Goal: Task Accomplishment & Management: Use online tool/utility

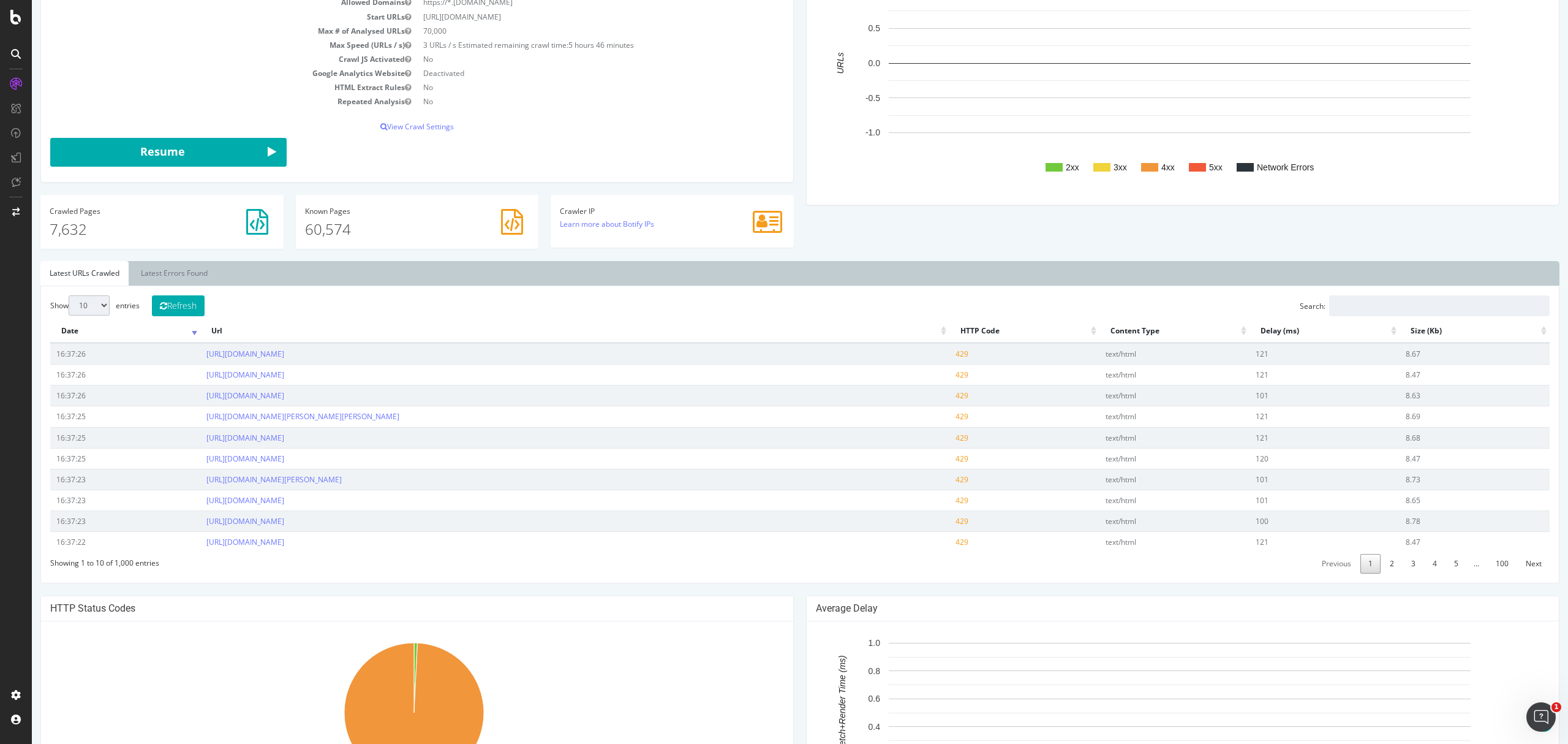
click at [138, 224] on p "7,632" at bounding box center [162, 229] width 225 height 21
click at [69, 231] on p "7,632" at bounding box center [162, 229] width 225 height 21
click at [66, 209] on h4 "Crawled Pages" at bounding box center [162, 211] width 225 height 8
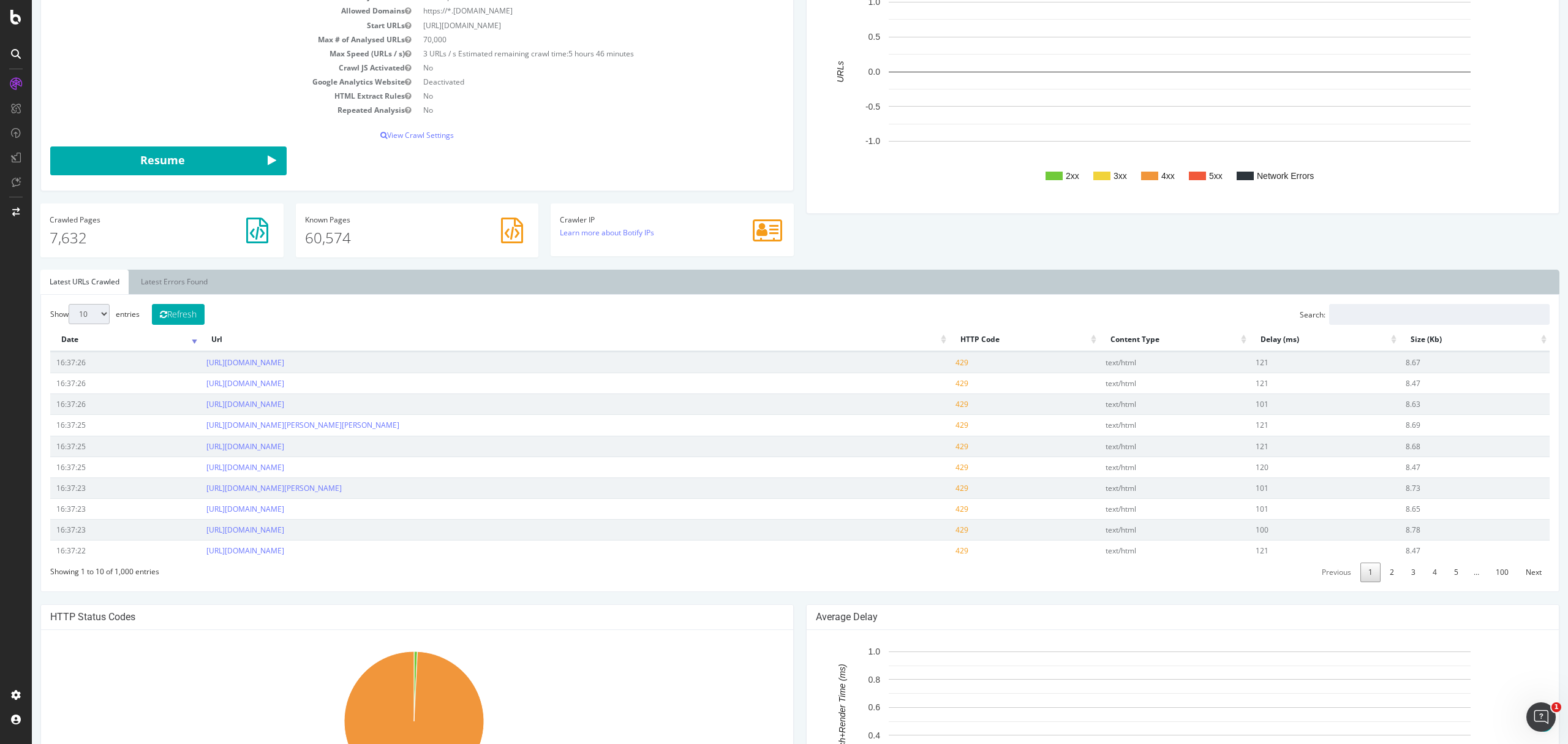
scroll to position [153, 0]
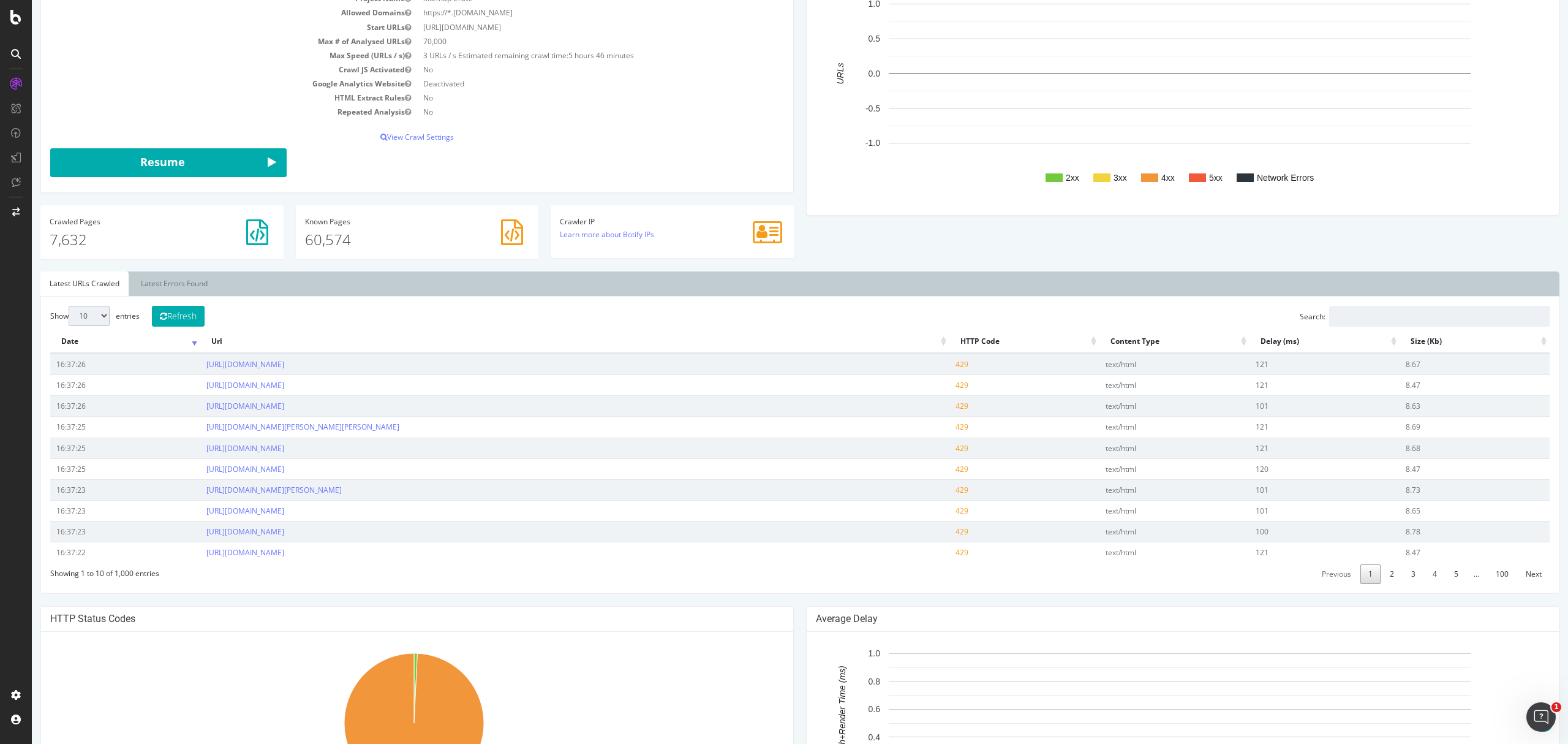
click at [98, 321] on select "10 25 50 100" at bounding box center [88, 315] width 41 height 20
select select "100"
click at [68, 307] on select "10 25 50 100" at bounding box center [88, 315] width 41 height 20
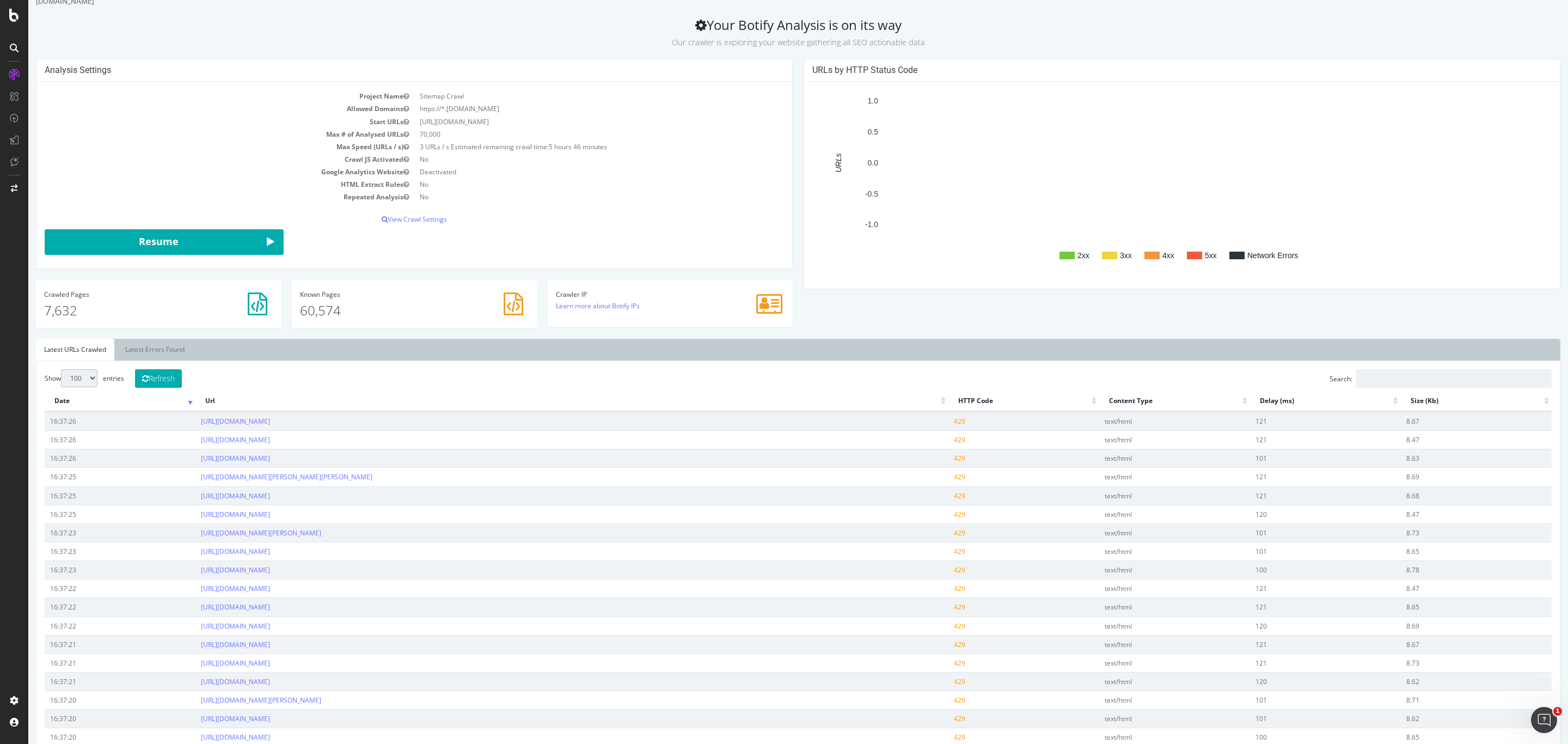
scroll to position [0, 0]
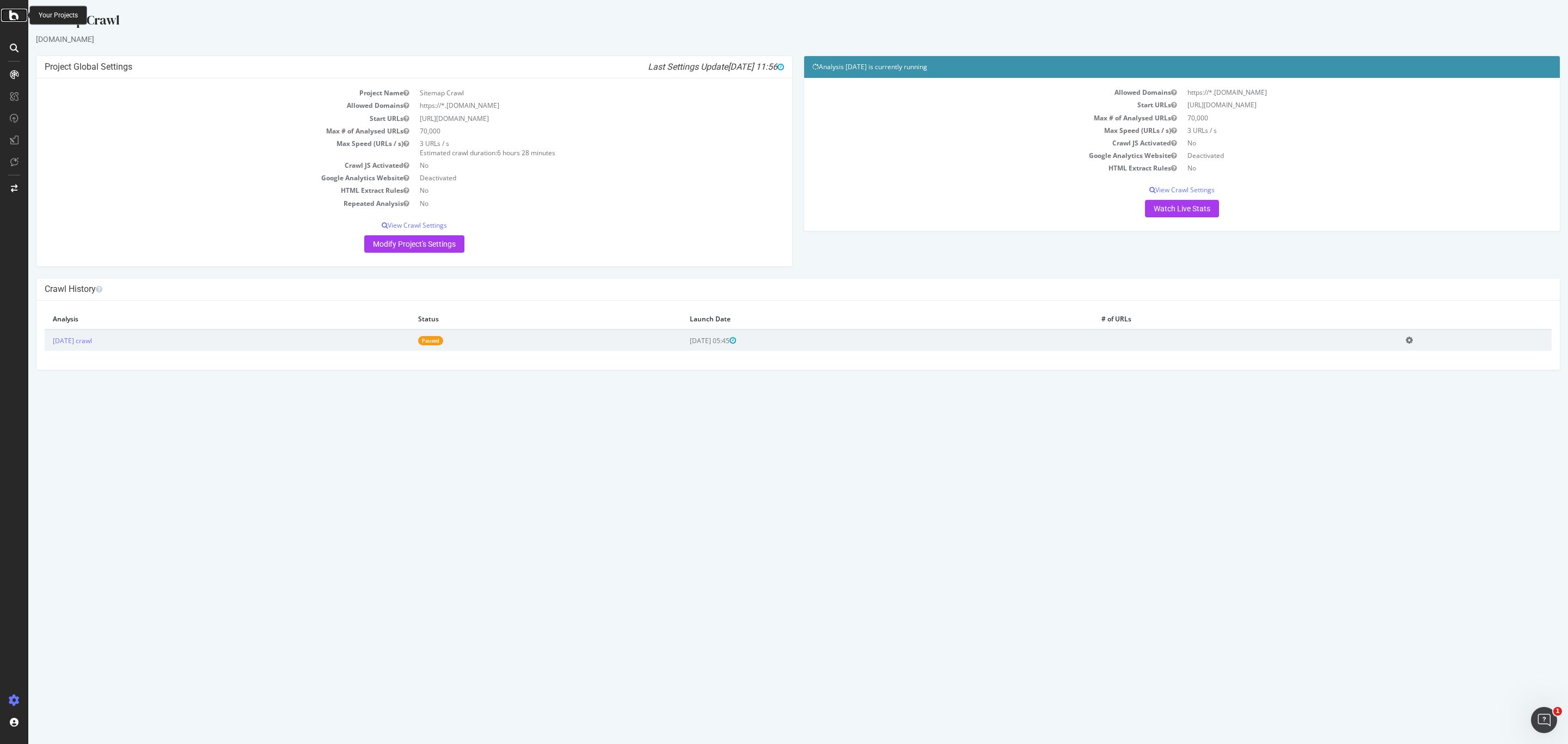
click at [18, 19] on icon at bounding box center [14, 15] width 10 height 13
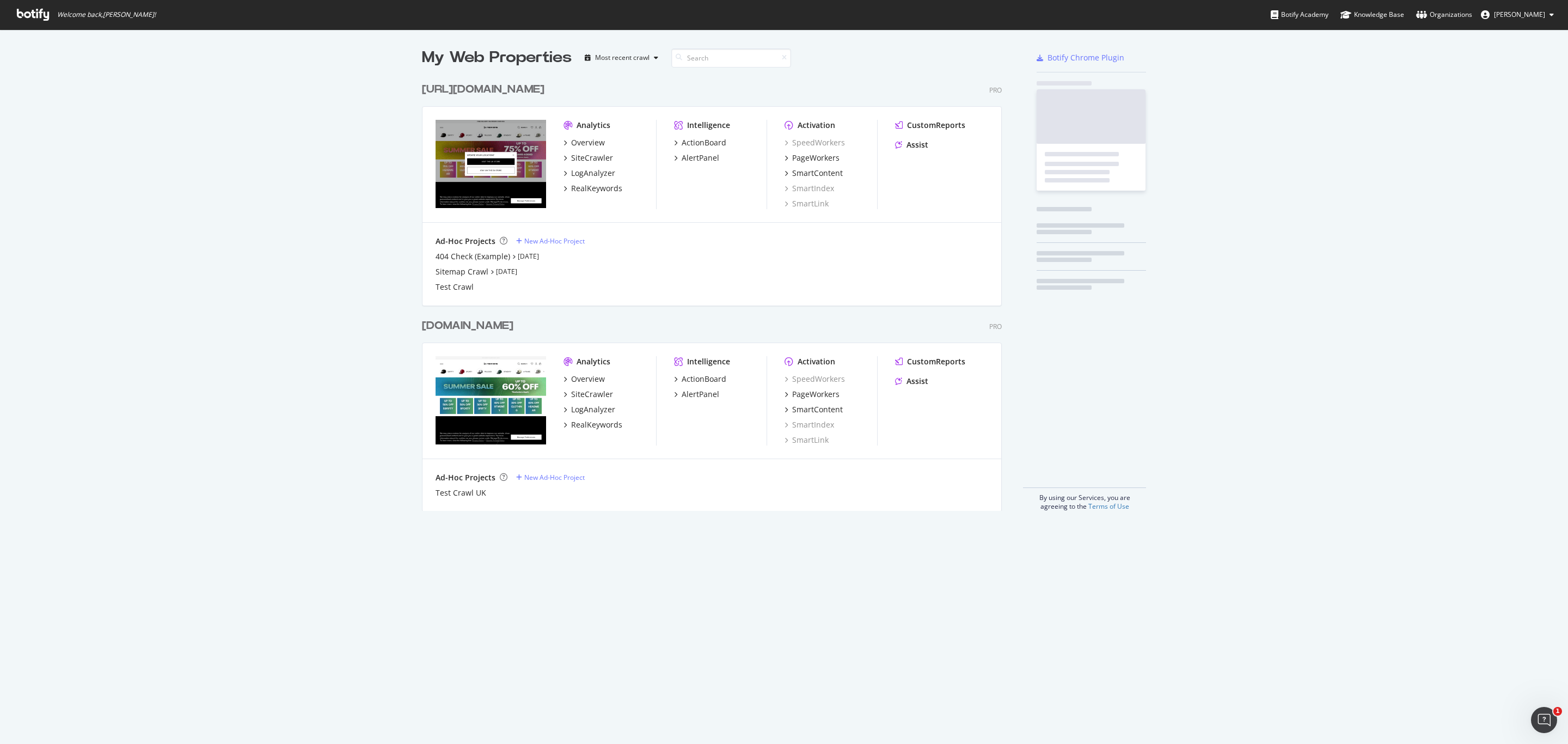
scroll to position [732, 1543]
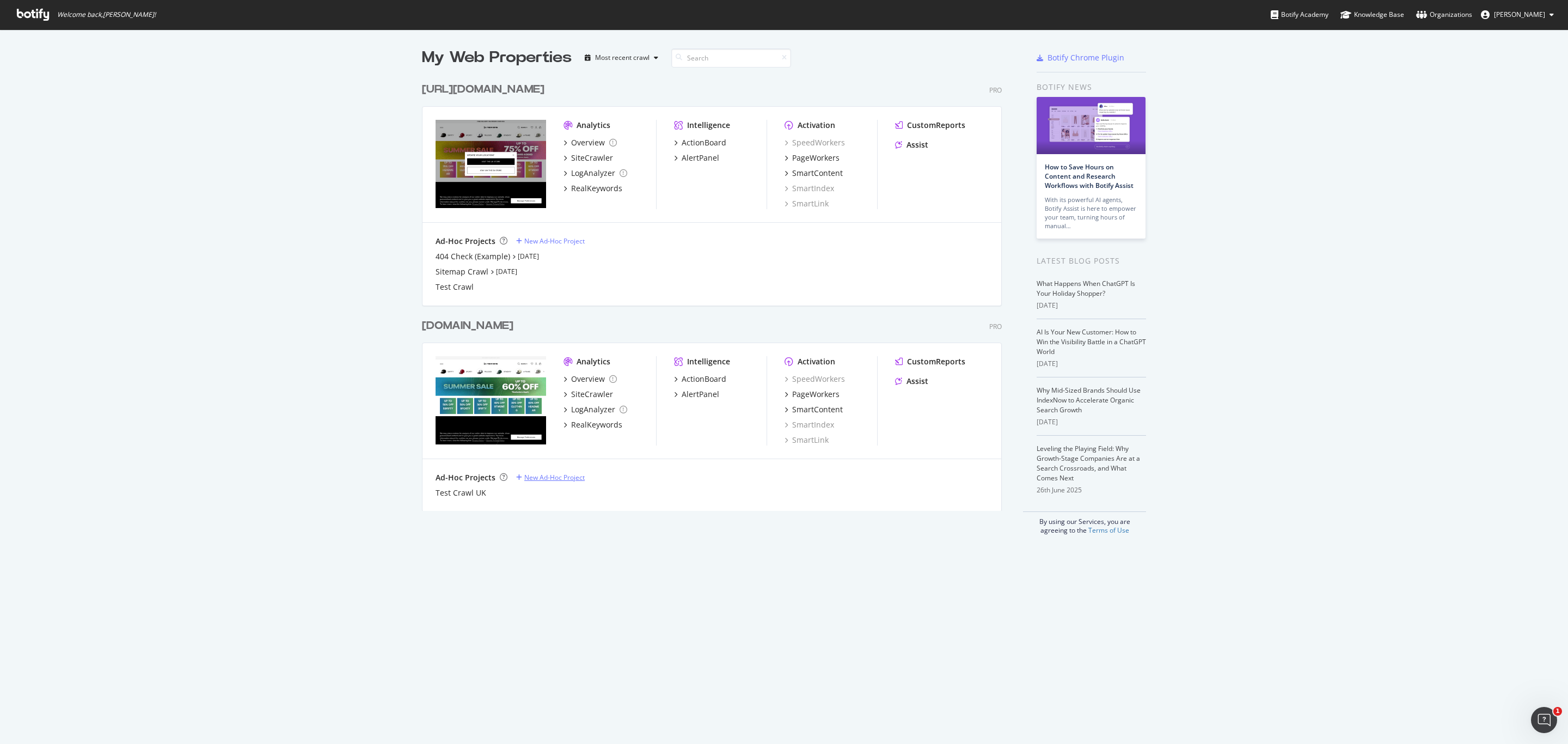
drag, startPoint x: 536, startPoint y: 478, endPoint x: 546, endPoint y: 477, distance: 10.0
click at [536, 478] on div "New Ad-Hoc Project" at bounding box center [554, 477] width 61 height 10
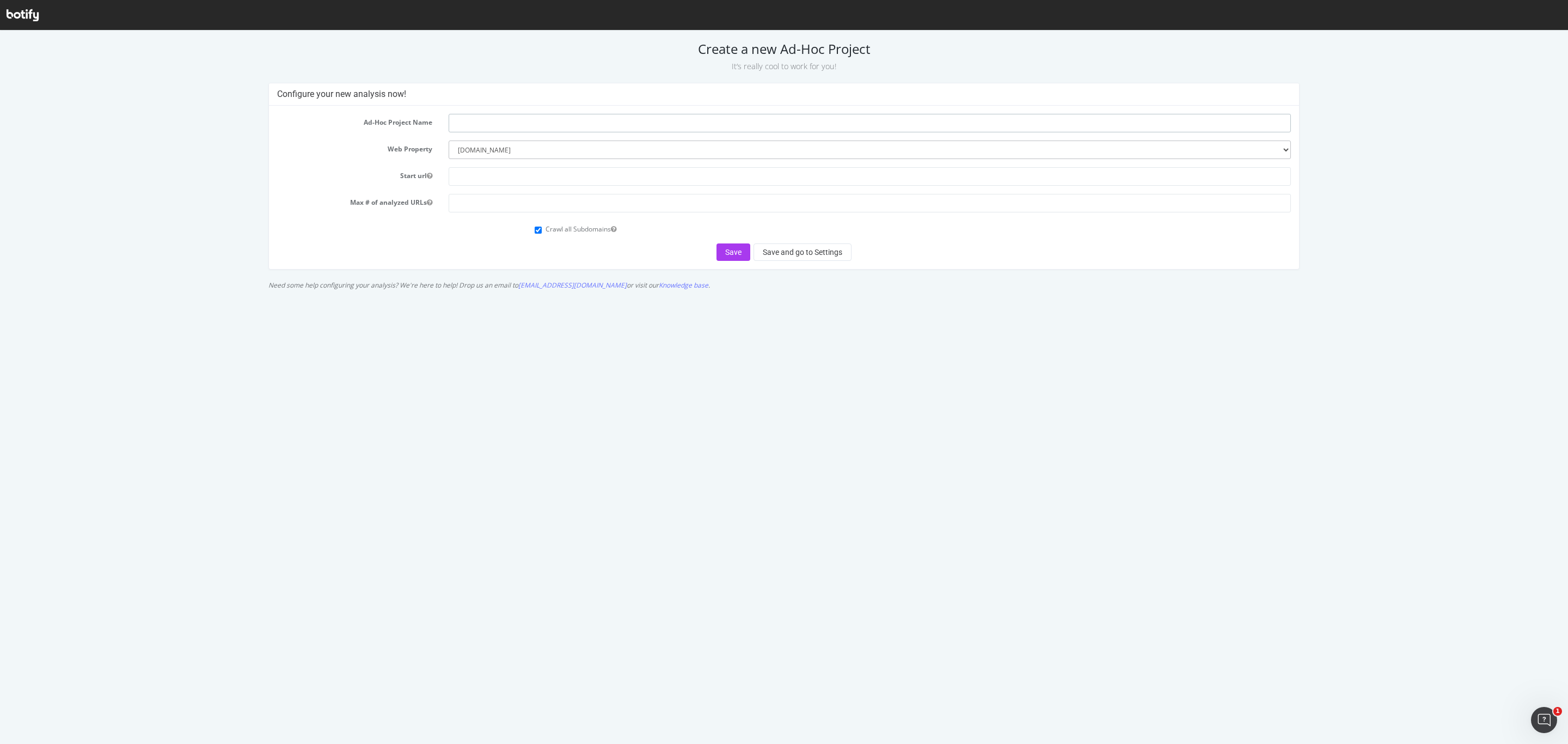
click at [479, 122] on input "text" at bounding box center [870, 123] width 843 height 19
type input "Product Sitemap"
click at [497, 178] on input "text" at bounding box center [870, 176] width 843 height 19
paste input "https://www.neweracap.co.uk/sitemap_products_1.xml?from=7731528237130&to=149125…"
type input "https://www.neweracap.co.uk/sitemap_products_1.xml?from=7731528237130&to=149125…"
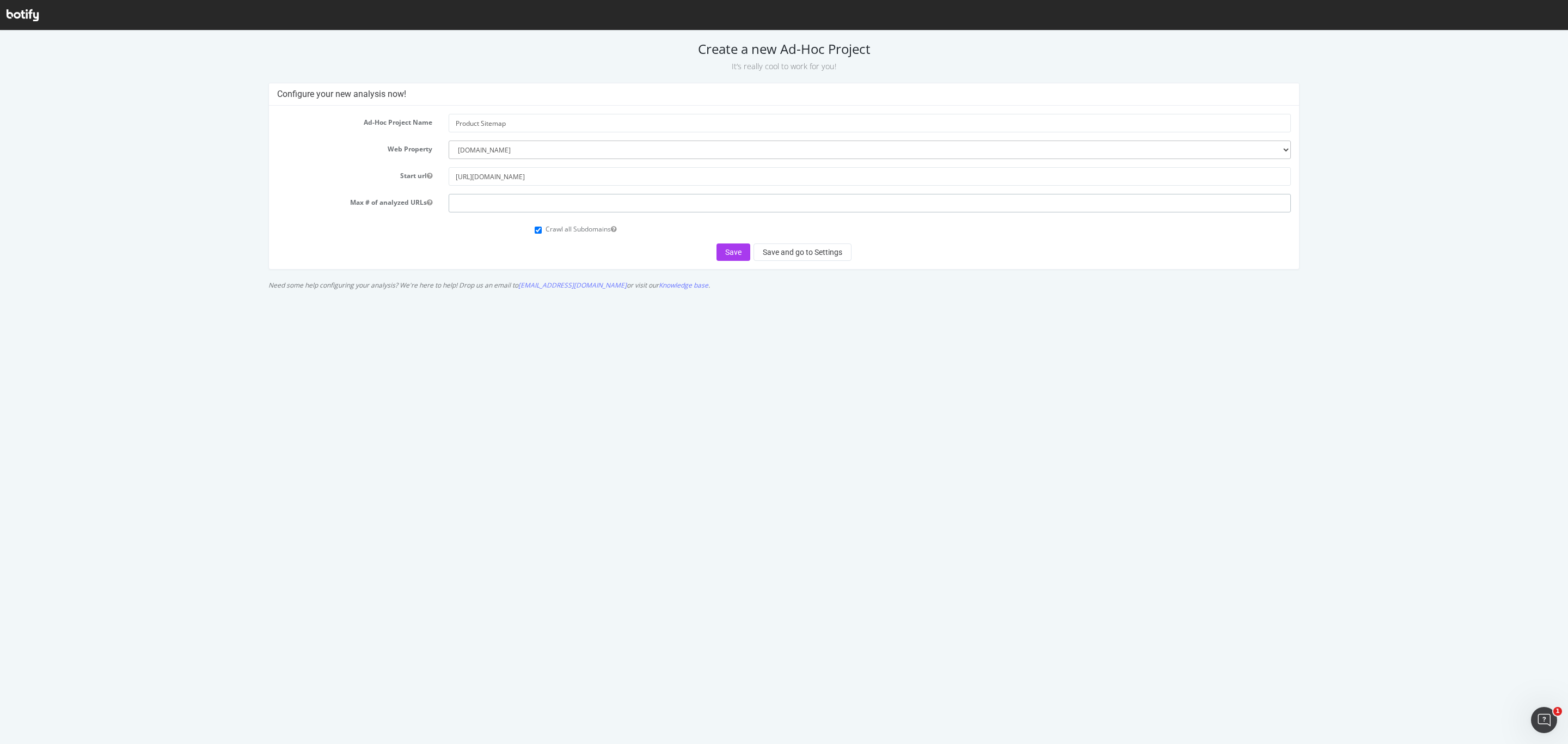
click at [494, 195] on input "number" at bounding box center [870, 203] width 843 height 19
type input "100000"
click at [729, 252] on button "Save" at bounding box center [733, 252] width 33 height 18
click at [500, 191] on form "Ad-Hoc Project Name Product Sitemap Web Property --------- www.neweracap.co.uk …" at bounding box center [784, 187] width 1014 height 147
click at [515, 196] on input "100000" at bounding box center [870, 203] width 843 height 19
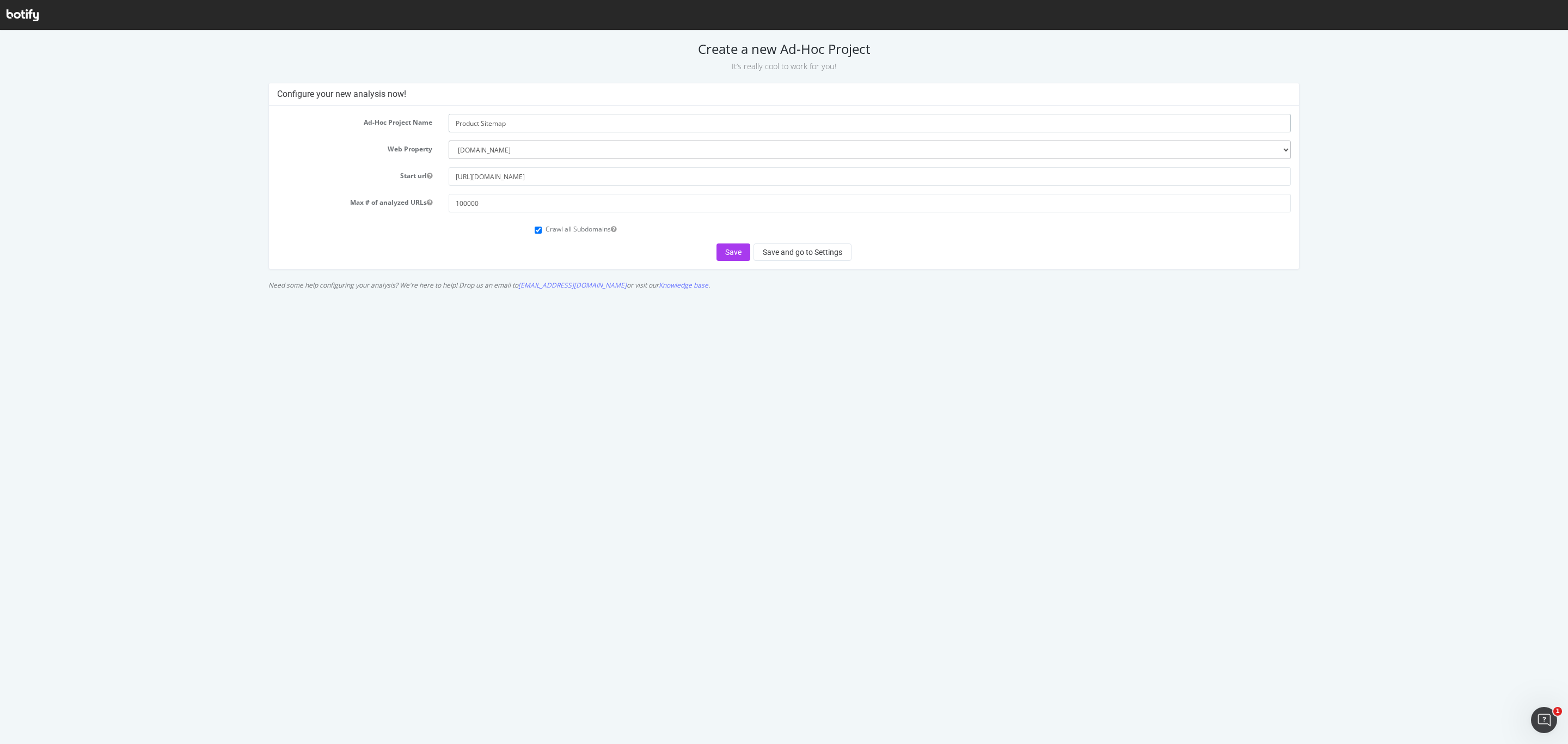
click at [517, 116] on input "Product Sitemap" at bounding box center [870, 123] width 843 height 19
drag, startPoint x: 485, startPoint y: 149, endPoint x: 502, endPoint y: 159, distance: 19.7
click at [485, 149] on select "--------- www.neweracap.co.uk https://www.neweracap.eu" at bounding box center [870, 149] width 843 height 19
click at [449, 140] on select "--------- www.neweracap.co.uk https://www.neweracap.eu" at bounding box center [870, 149] width 843 height 19
click at [457, 182] on input "[URL][DOMAIN_NAME]" at bounding box center [870, 176] width 843 height 19
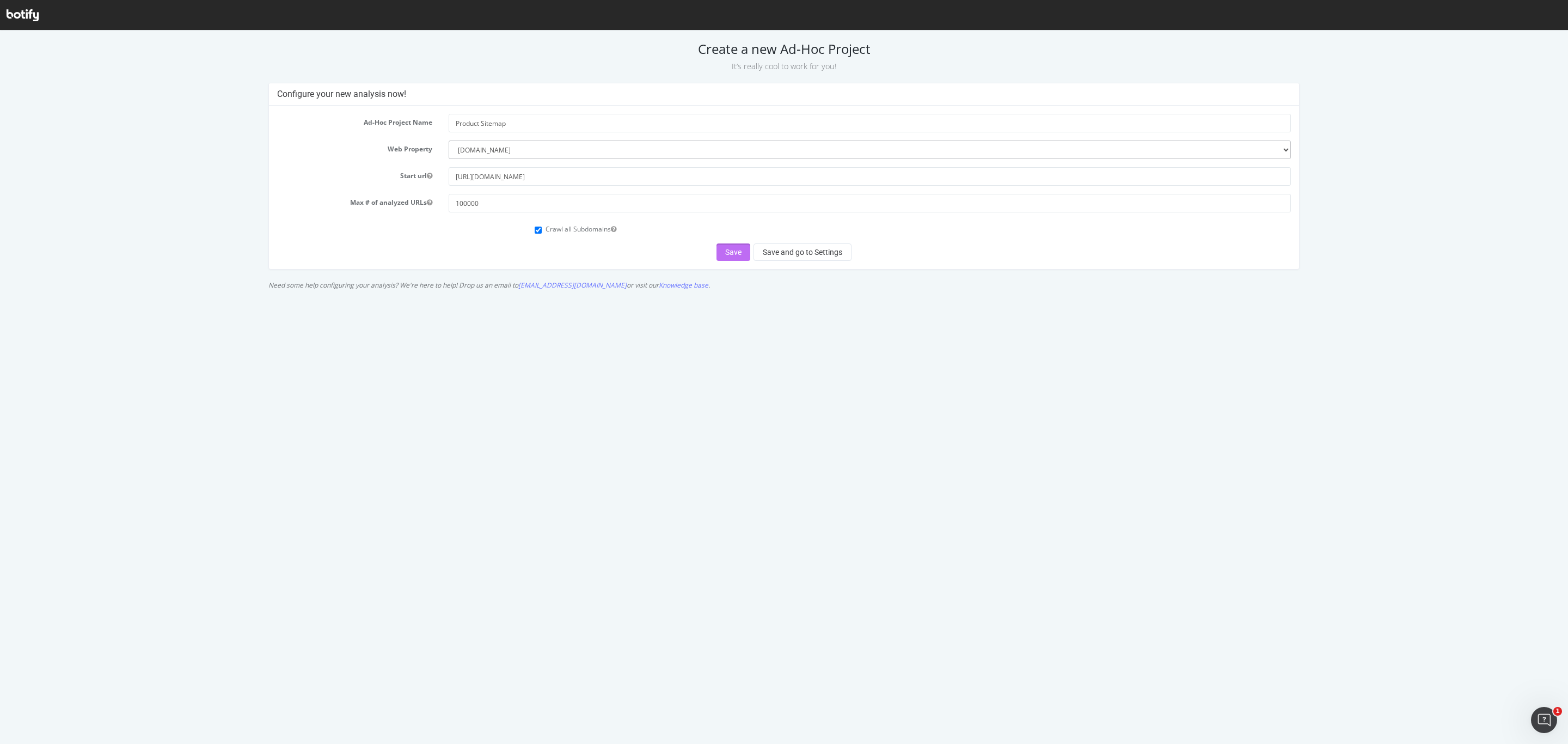
click at [736, 253] on button "Save" at bounding box center [733, 252] width 33 height 18
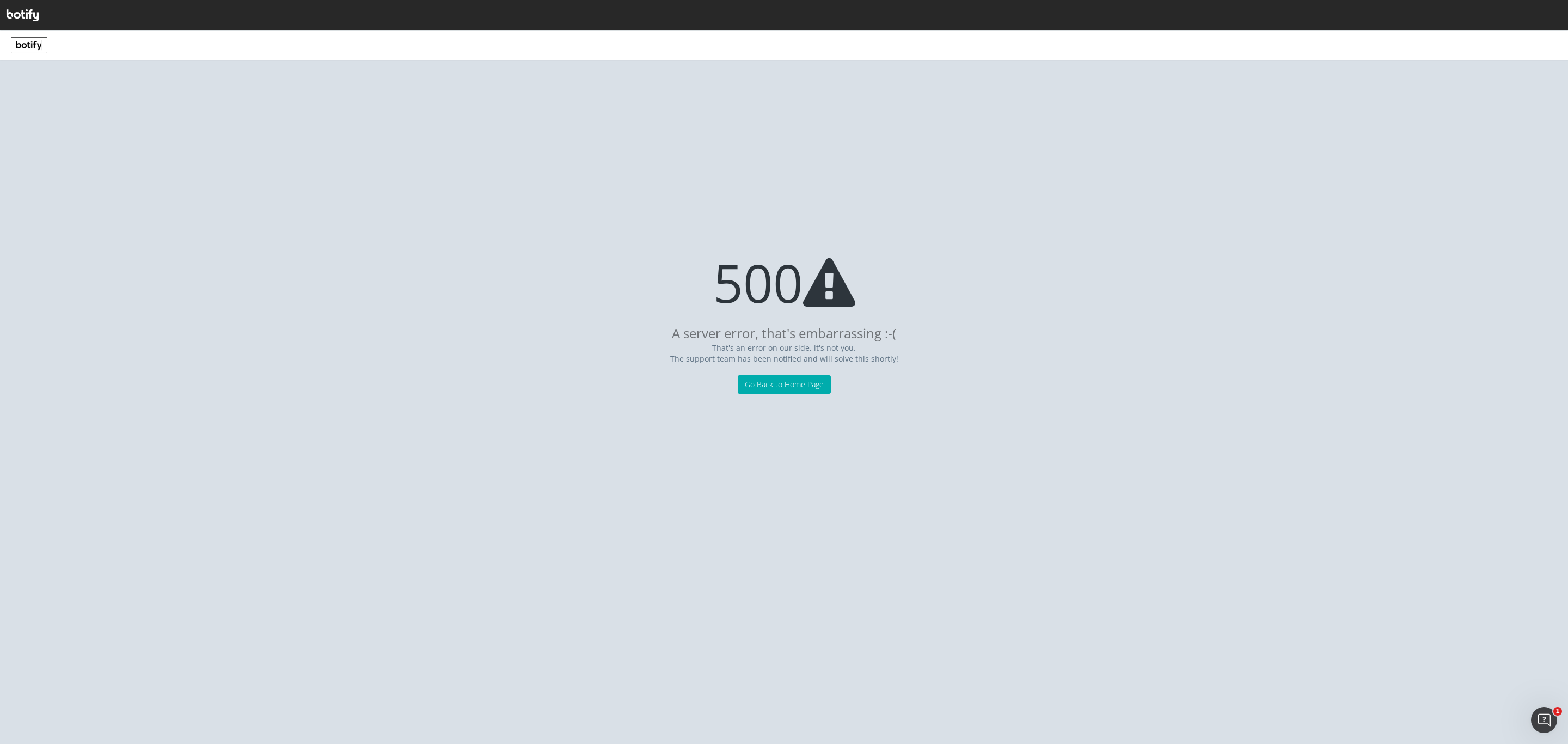
click at [764, 398] on div "A server error, that's embarrassing :-( That's an error on our side, it's not y…" at bounding box center [784, 530] width 1568 height 428
click at [820, 397] on div "A server error, that's embarrassing :-( That's an error on our side, it's not y…" at bounding box center [784, 530] width 1568 height 428
click at [817, 381] on link "Go Back to Home Page" at bounding box center [784, 384] width 93 height 19
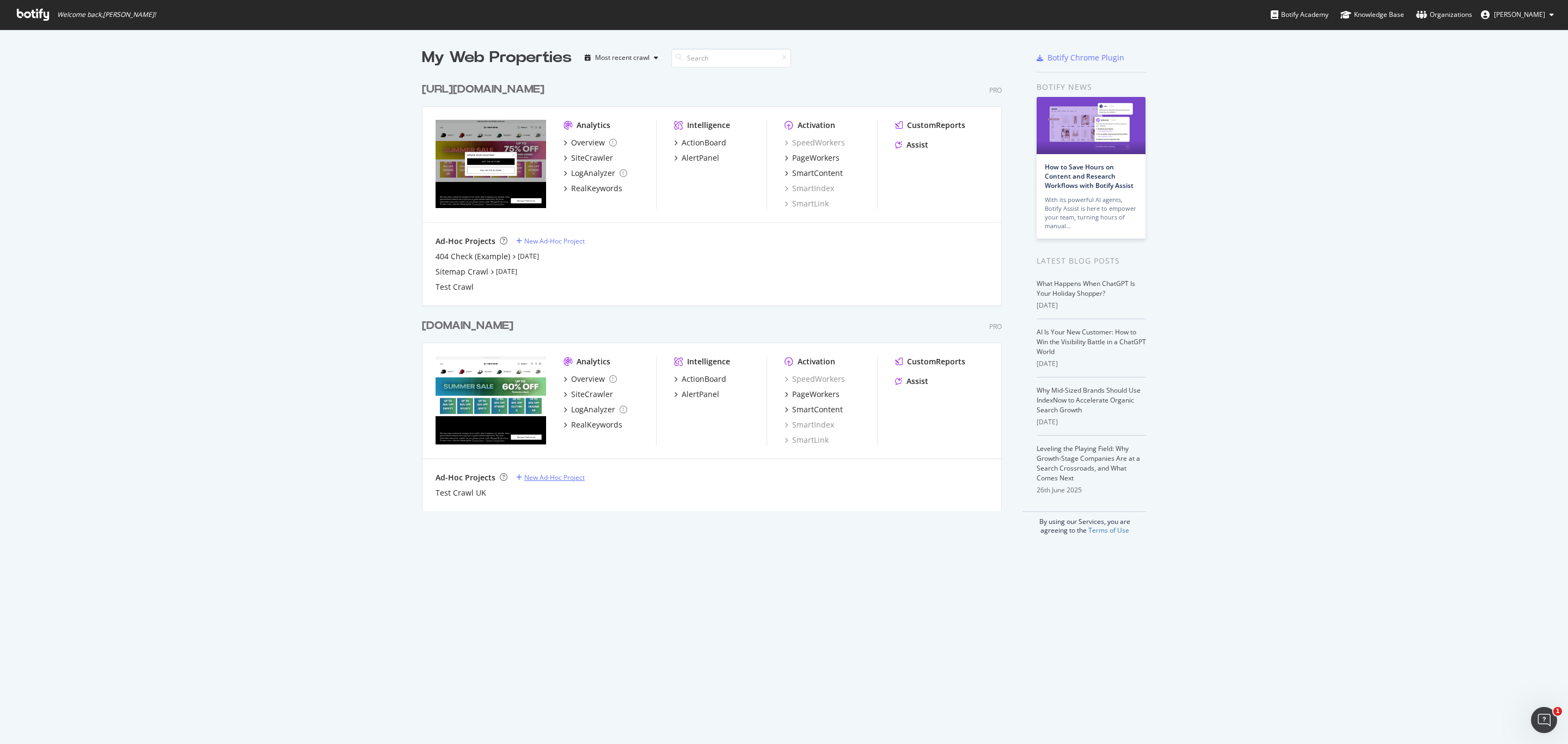
click at [562, 478] on div "New Ad-Hoc Project" at bounding box center [554, 477] width 61 height 10
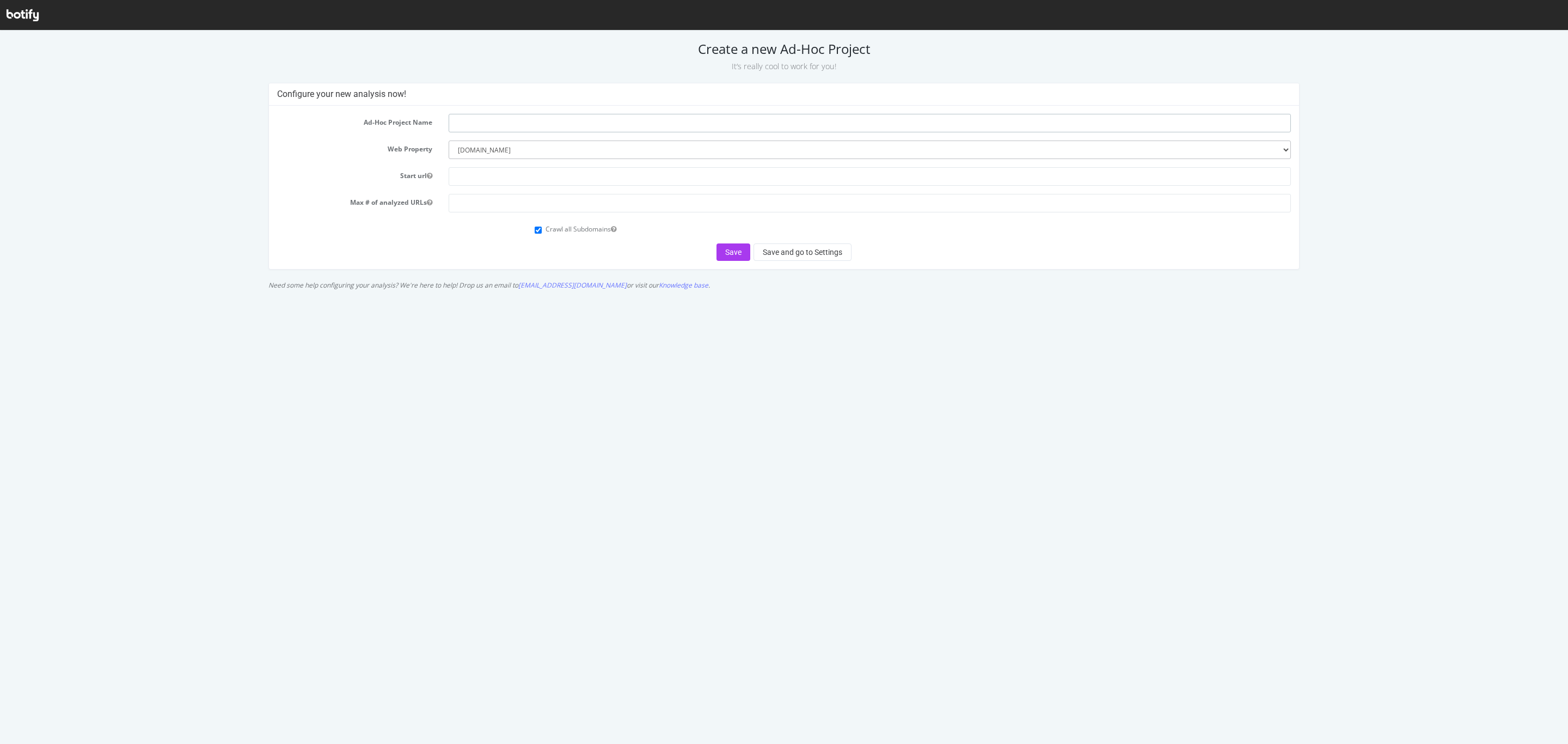
click at [479, 115] on input "text" at bounding box center [870, 123] width 843 height 19
paste input "[URL][DOMAIN_NAME]"
type input "[URL][DOMAIN_NAME]"
click at [546, 182] on input "text" at bounding box center [870, 176] width 843 height 19
paste input "[URL][DOMAIN_NAME]"
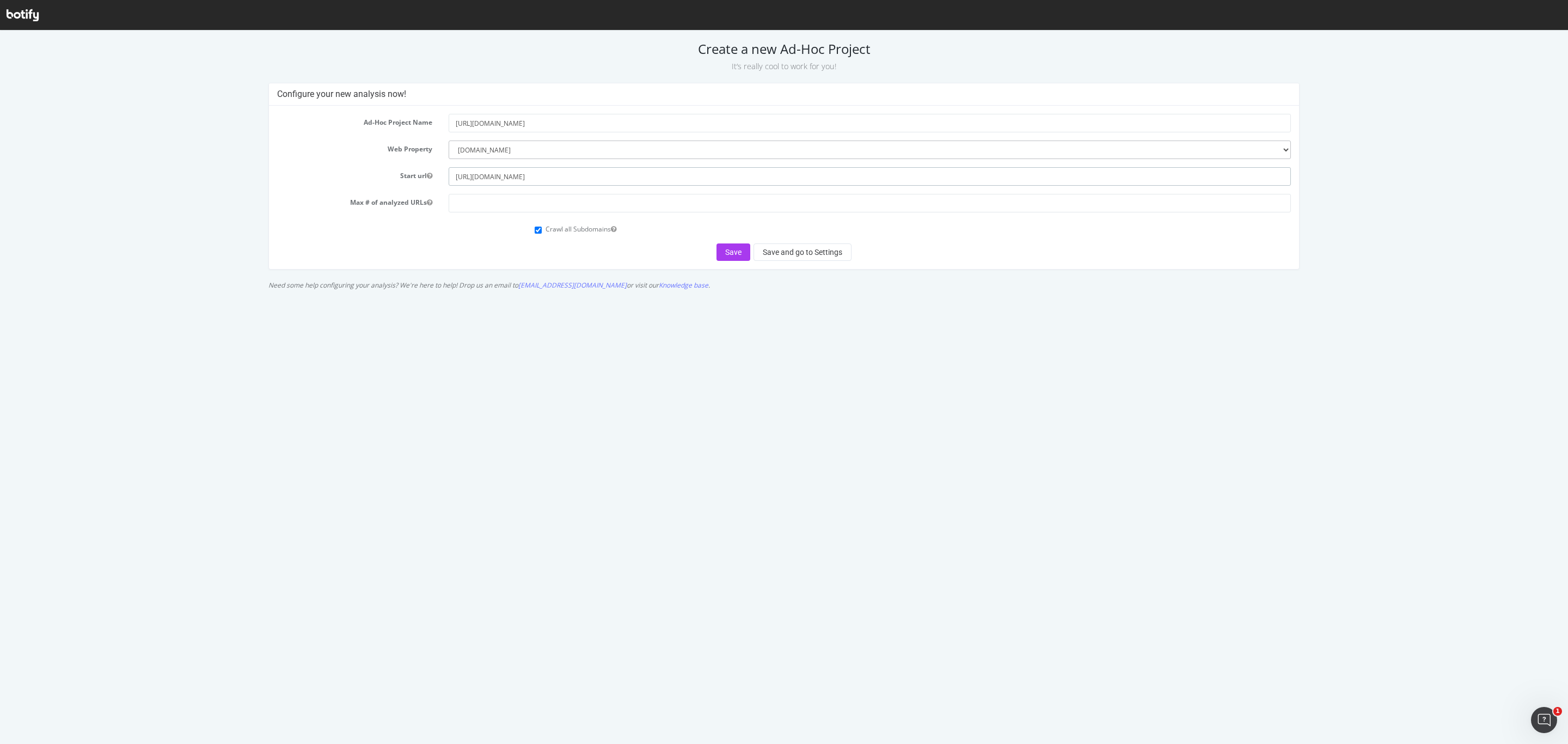
type input "[URL][DOMAIN_NAME]"
drag, startPoint x: 508, startPoint y: 126, endPoint x: 346, endPoint y: 126, distance: 162.0
click at [348, 126] on div "Ad-Hoc Project Name [URL][DOMAIN_NAME]" at bounding box center [784, 123] width 1030 height 19
type input "Product sitemap"
click at [476, 200] on input "number" at bounding box center [870, 203] width 843 height 19
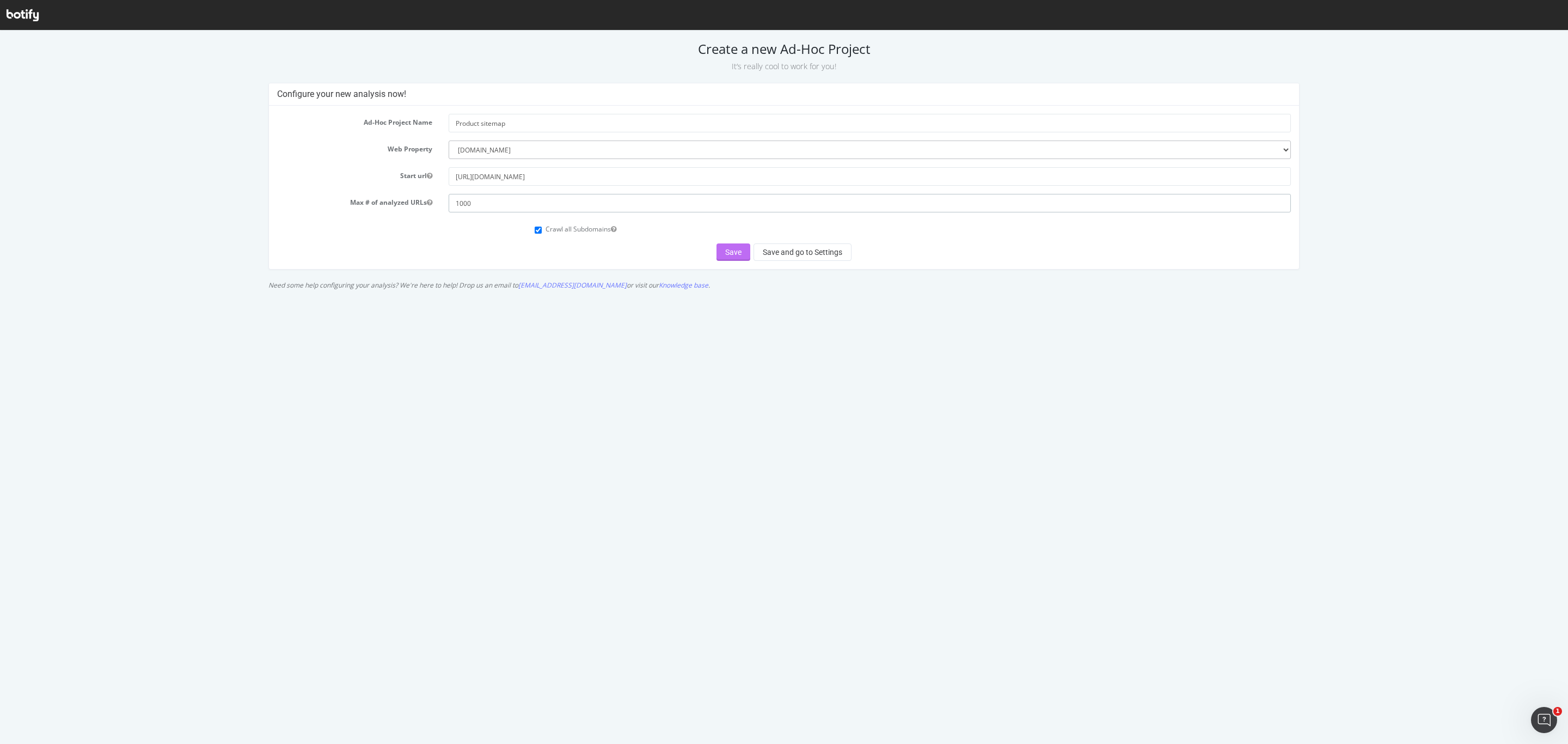
type input "1000"
click at [724, 257] on button "Save" at bounding box center [733, 252] width 33 height 18
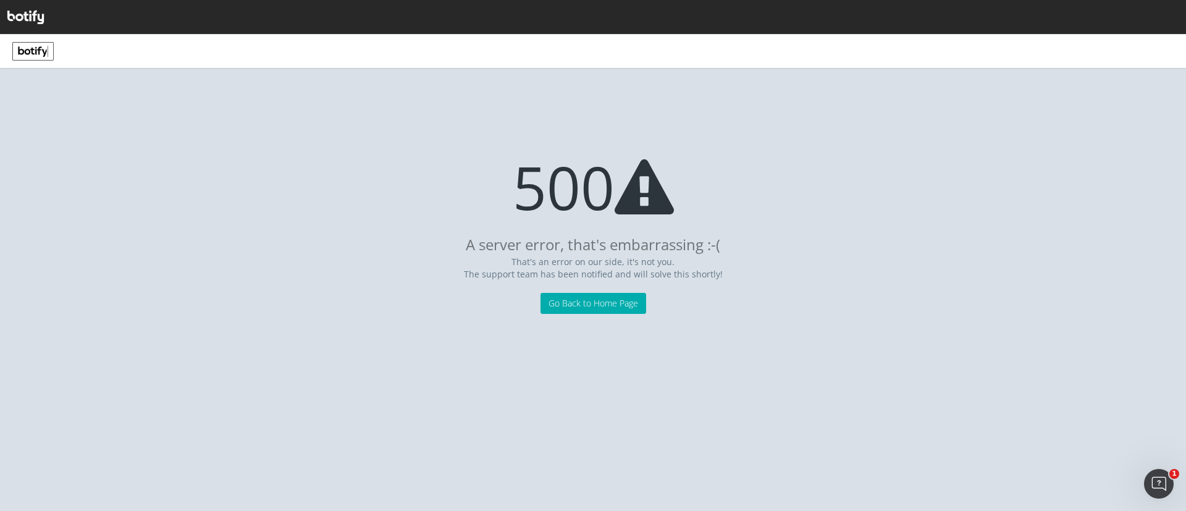
click at [140, 180] on div "500" at bounding box center [593, 187] width 1186 height 62
